Goal: Task Accomplishment & Management: Manage account settings

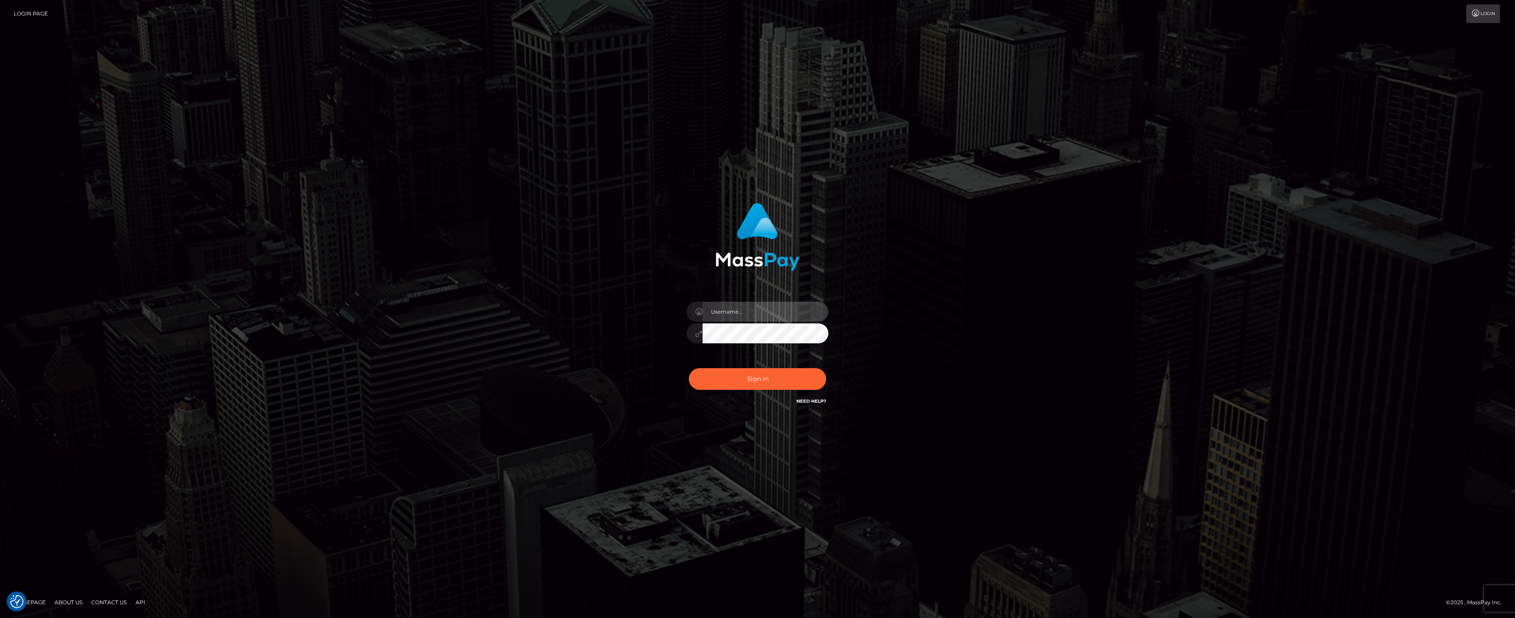
type input "kevin.club"
click at [750, 401] on div "Sign in Need Help?" at bounding box center [757, 382] width 155 height 39
click at [756, 380] on button "Sign in" at bounding box center [757, 379] width 137 height 22
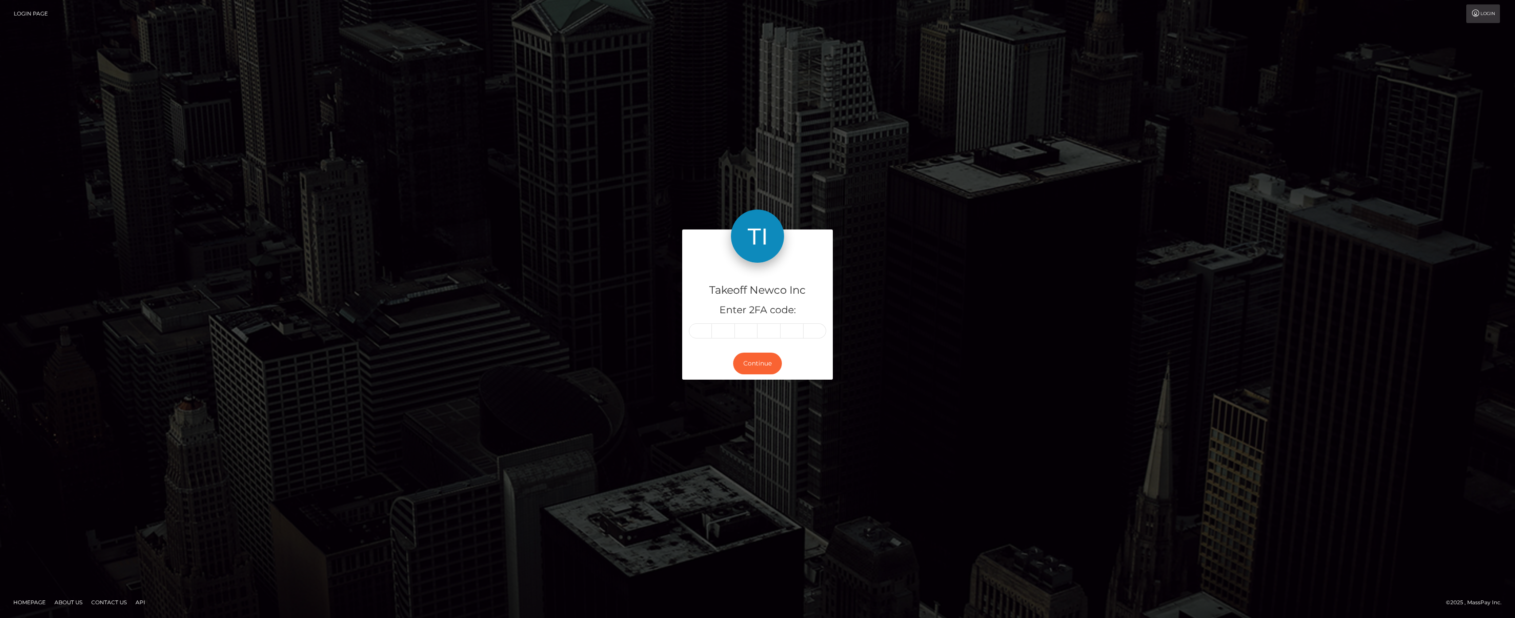
click at [701, 329] on input "text" at bounding box center [700, 330] width 23 height 15
type input "8"
type input "3"
type input "5"
type input "6"
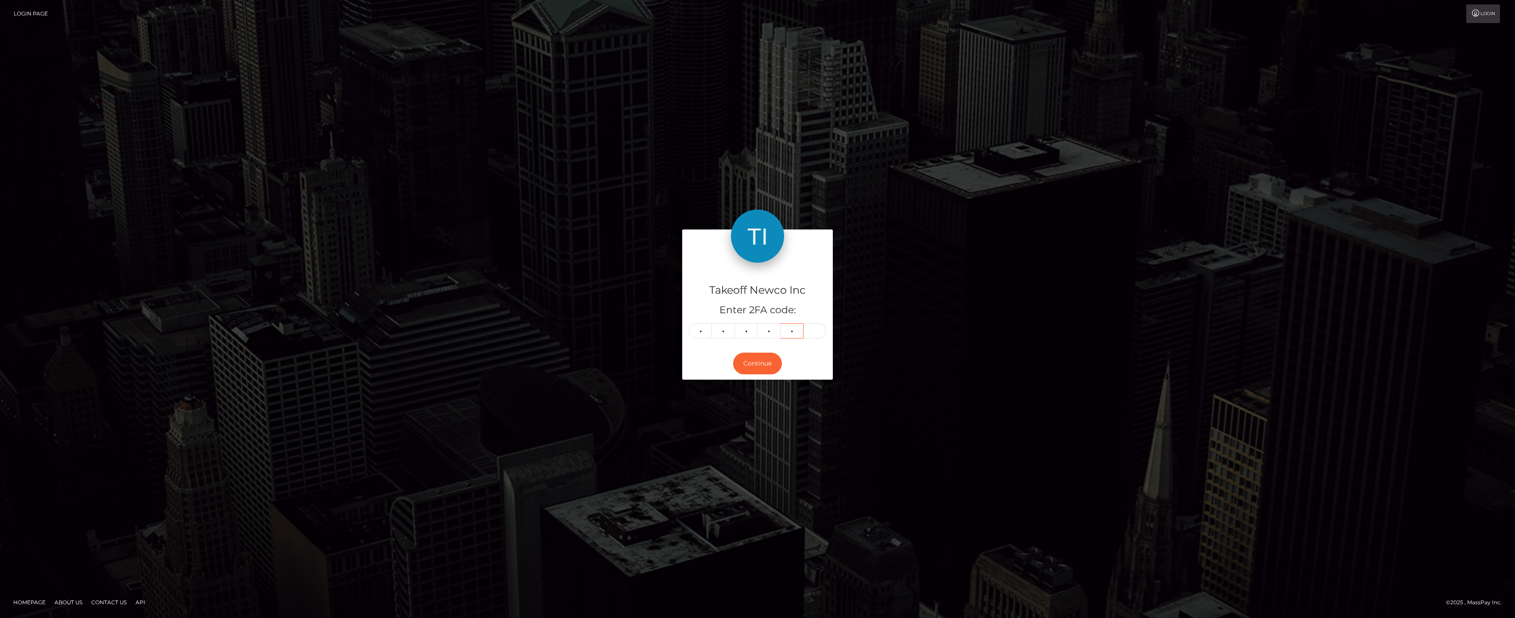
type input "5"
type input "4"
click at [755, 363] on button "Continue" at bounding box center [757, 364] width 49 height 22
